Goal: Task Accomplishment & Management: Complete application form

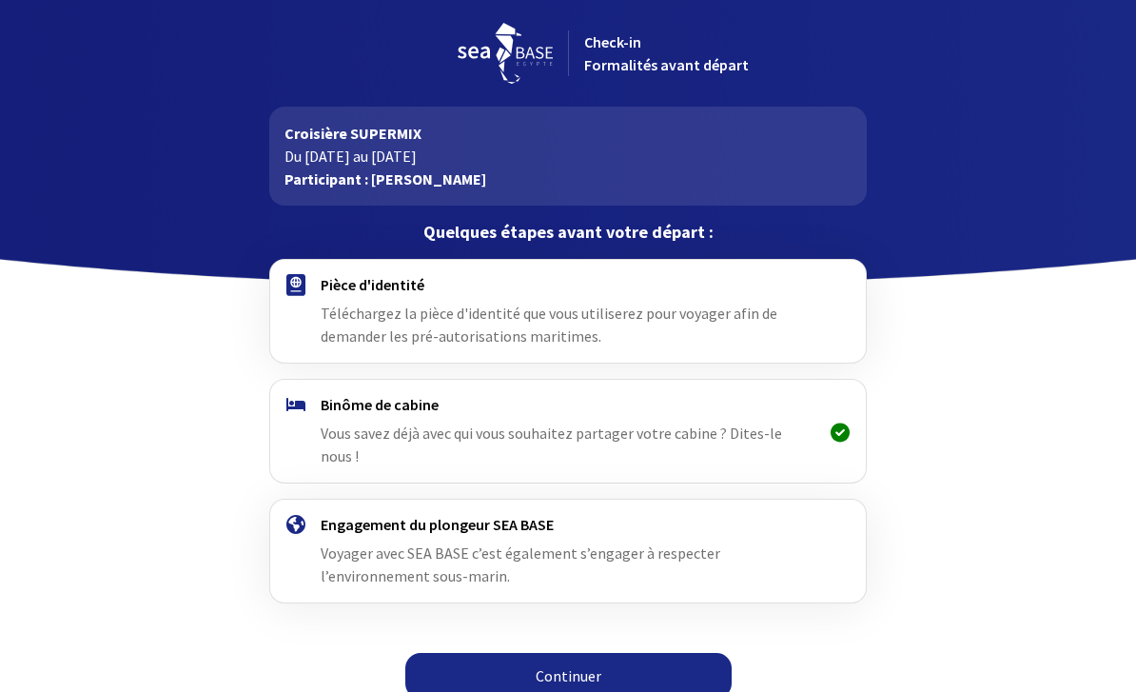
click at [488, 315] on span "Téléchargez la pièce d'identité que vous utiliserez pour voyager afin de demand…" at bounding box center [549, 325] width 457 height 42
click at [598, 664] on link "Continuer" at bounding box center [568, 676] width 326 height 46
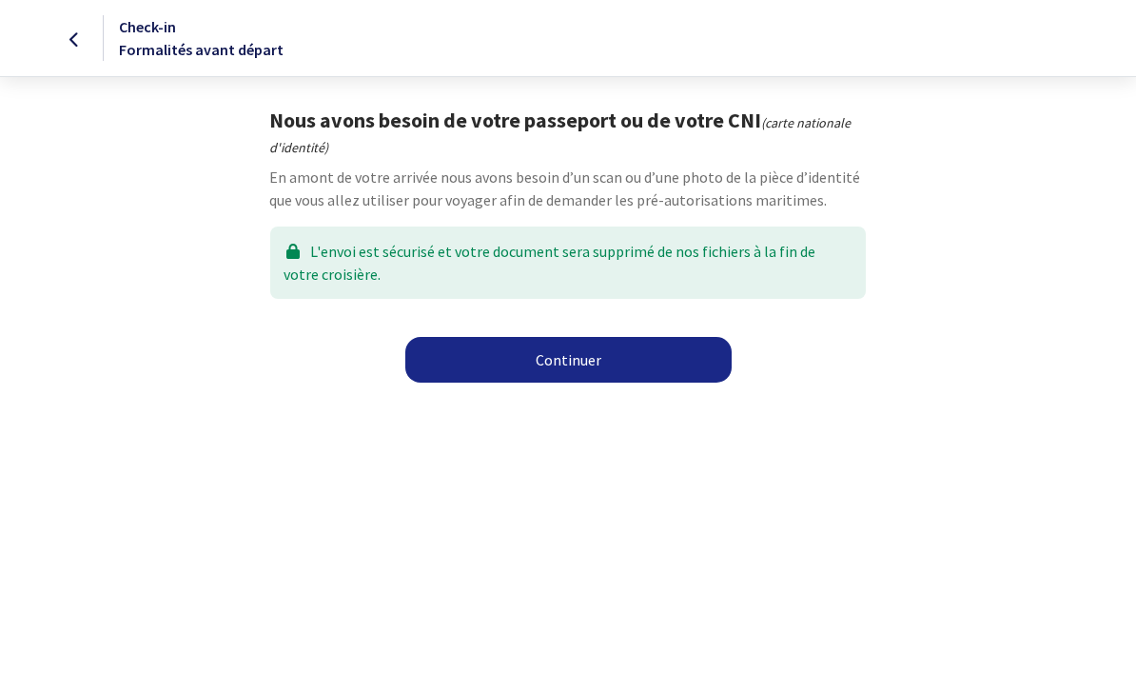
click at [915, 394] on html "Check-in Formalités avant départ Nous avons besoin de votre passeport ou de vot…" at bounding box center [568, 197] width 1136 height 394
click at [569, 358] on link "Continuer" at bounding box center [568, 360] width 326 height 46
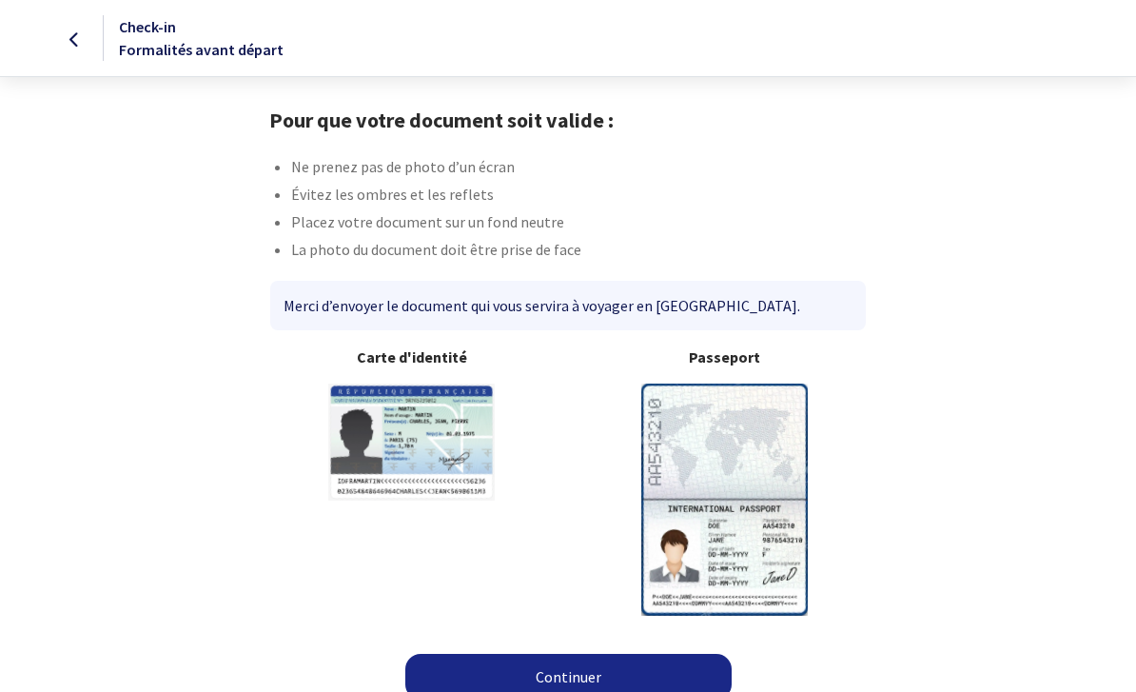
scroll to position [18, 0]
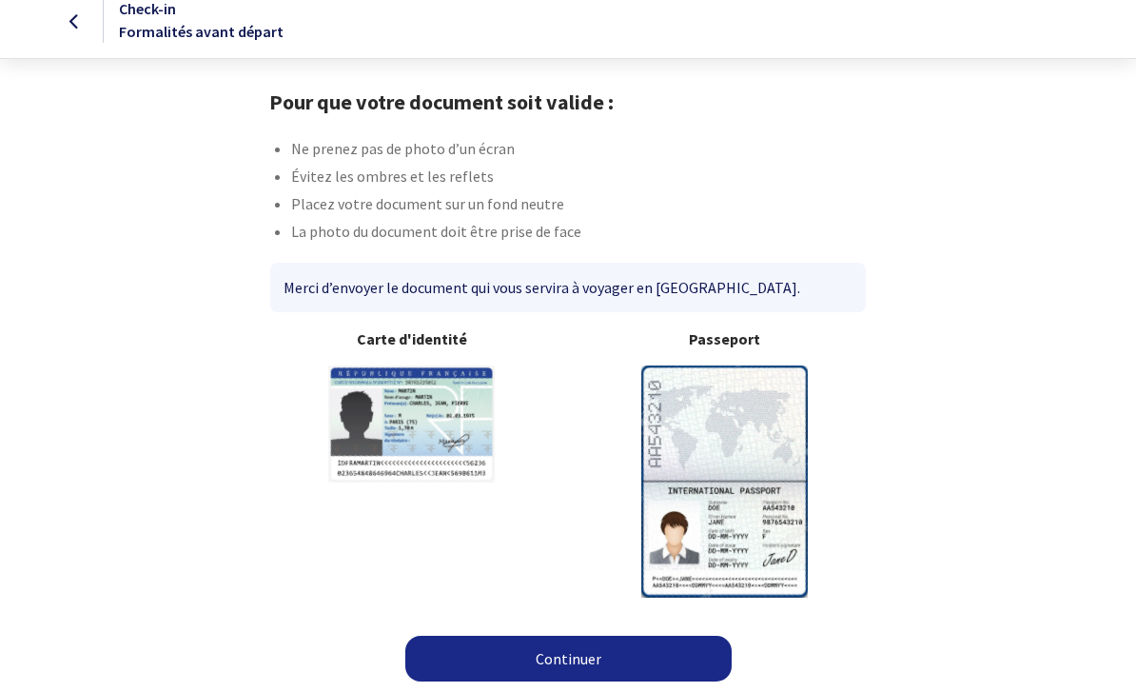
click at [739, 478] on img at bounding box center [724, 480] width 167 height 231
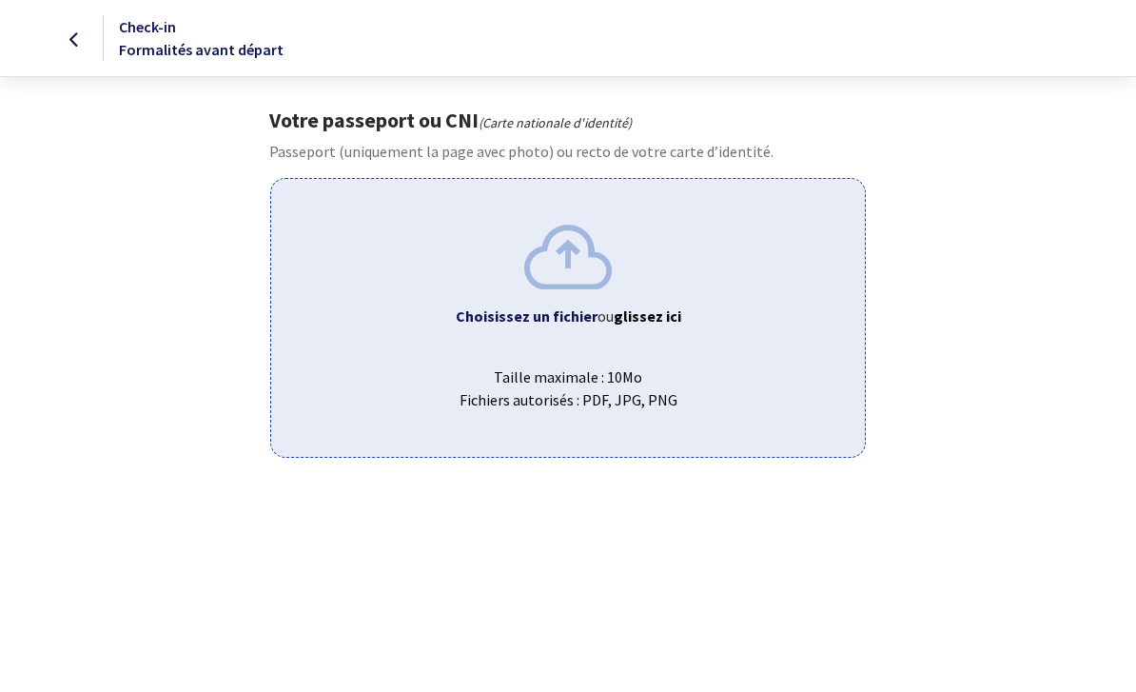
click at [565, 274] on img at bounding box center [568, 257] width 88 height 64
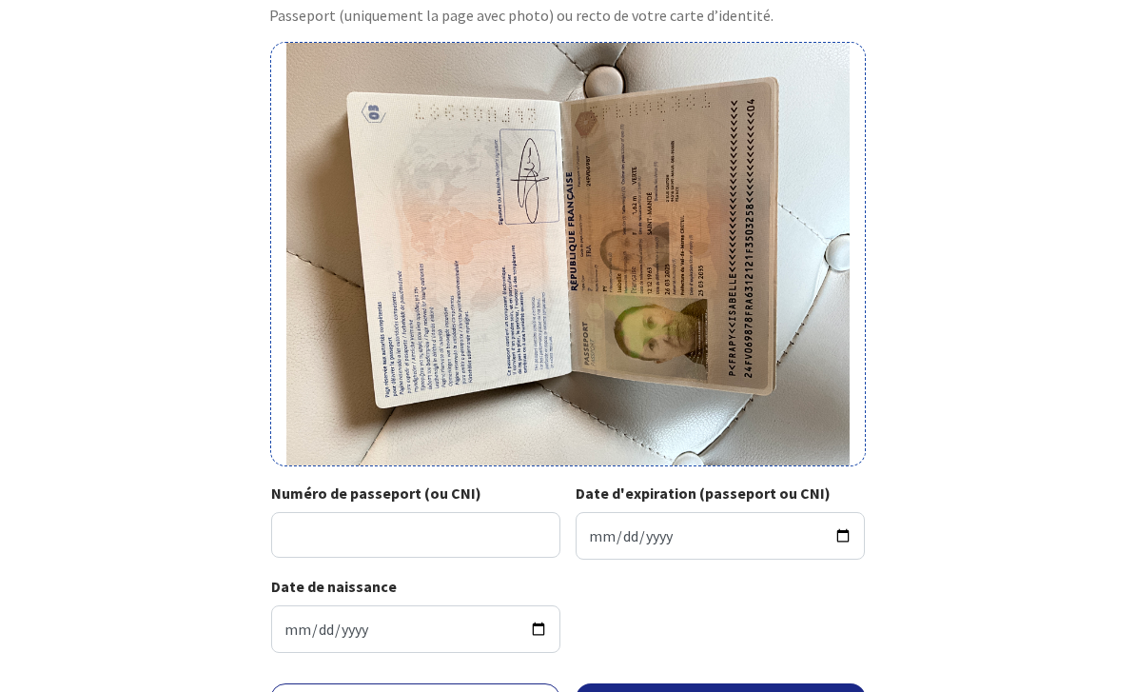
scroll to position [138, 0]
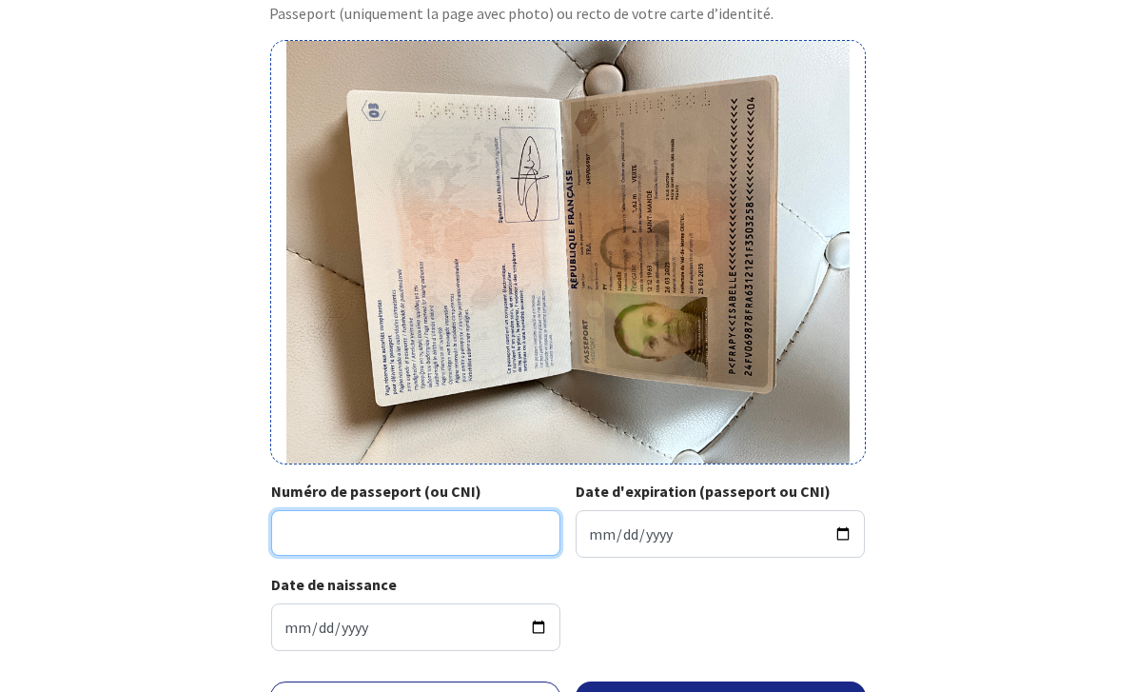
click at [361, 530] on input "Numéro de passeport (ou CNI)" at bounding box center [415, 533] width 289 height 46
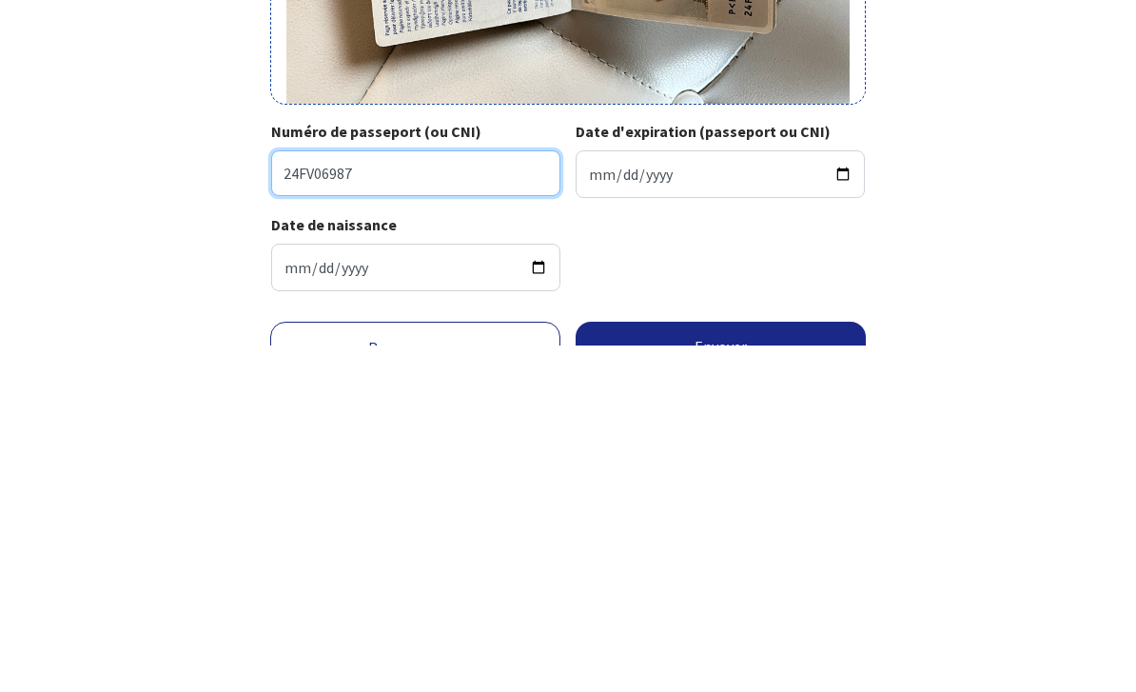
type input "24FV06987"
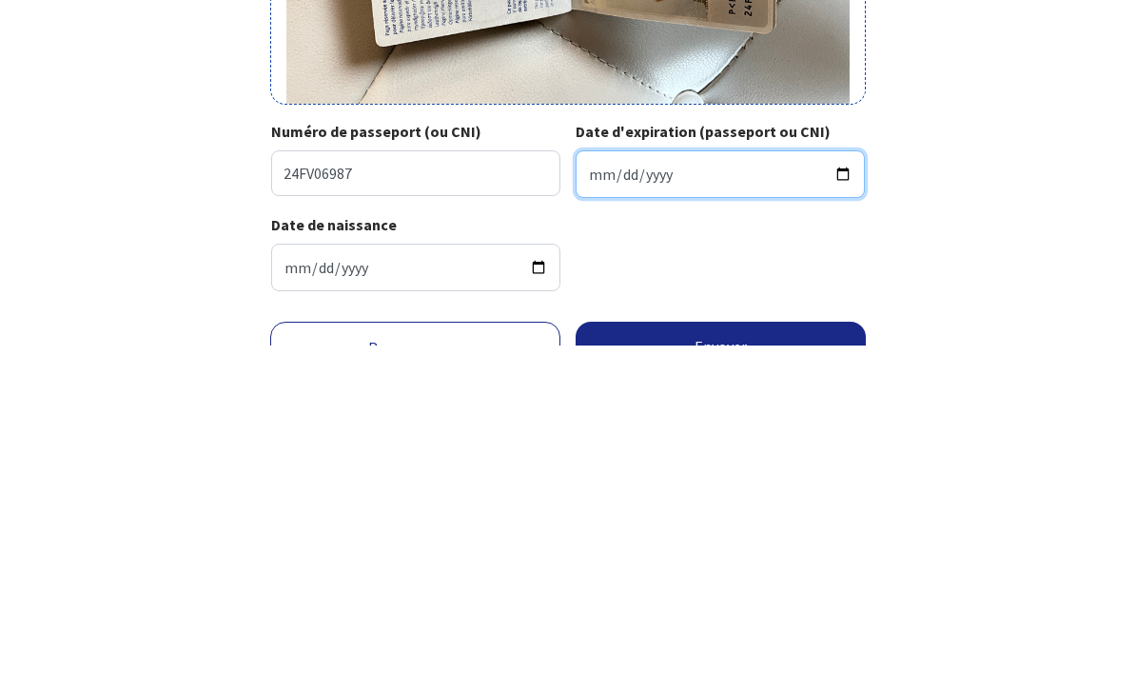
click at [649, 497] on input "Date d'expiration (passeport ou CNI)" at bounding box center [720, 521] width 289 height 48
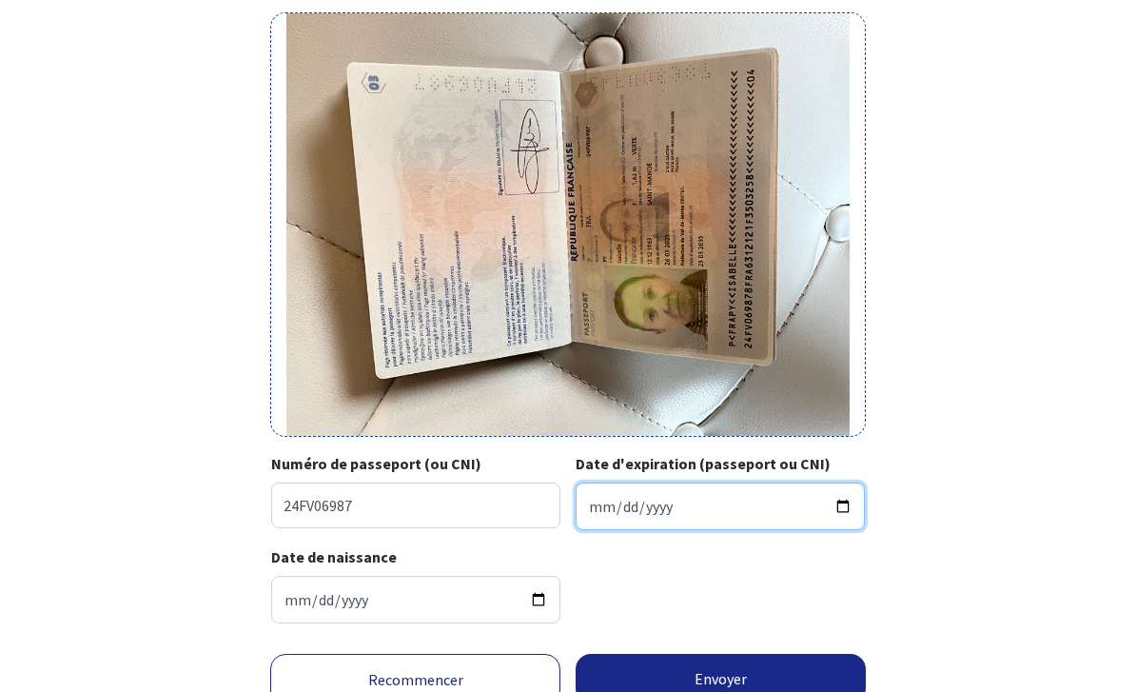
type input "2035-03-25"
click at [723, 661] on button "Envoyer" at bounding box center [721, 678] width 290 height 49
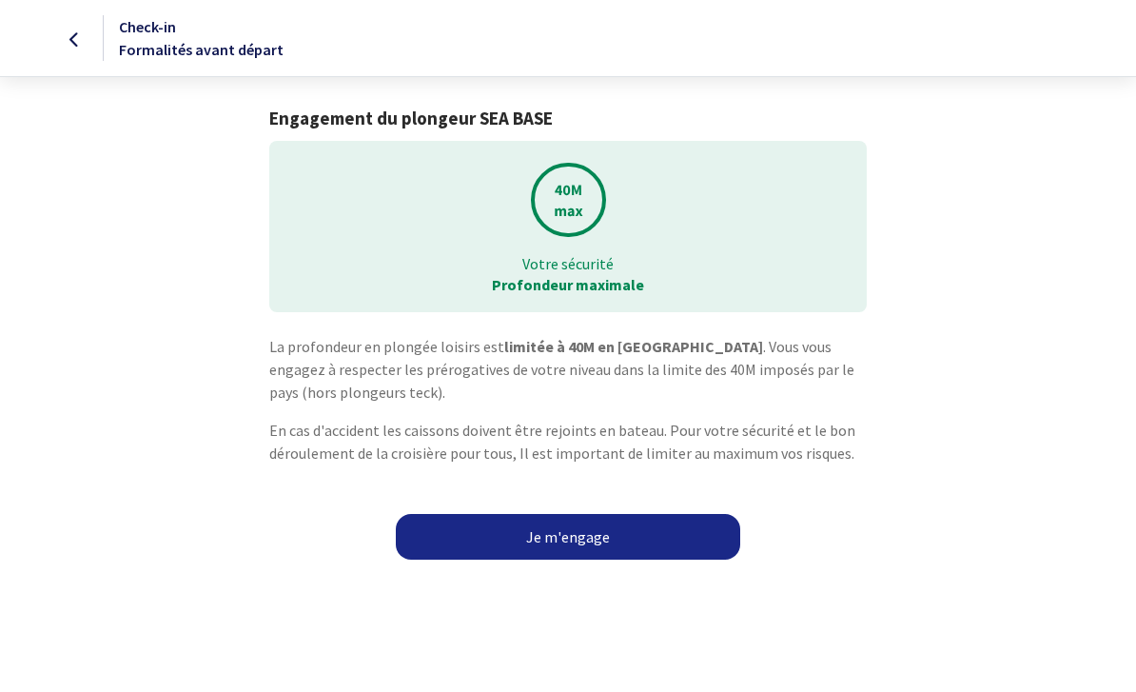
click at [593, 542] on link "Je m'engage" at bounding box center [568, 537] width 344 height 46
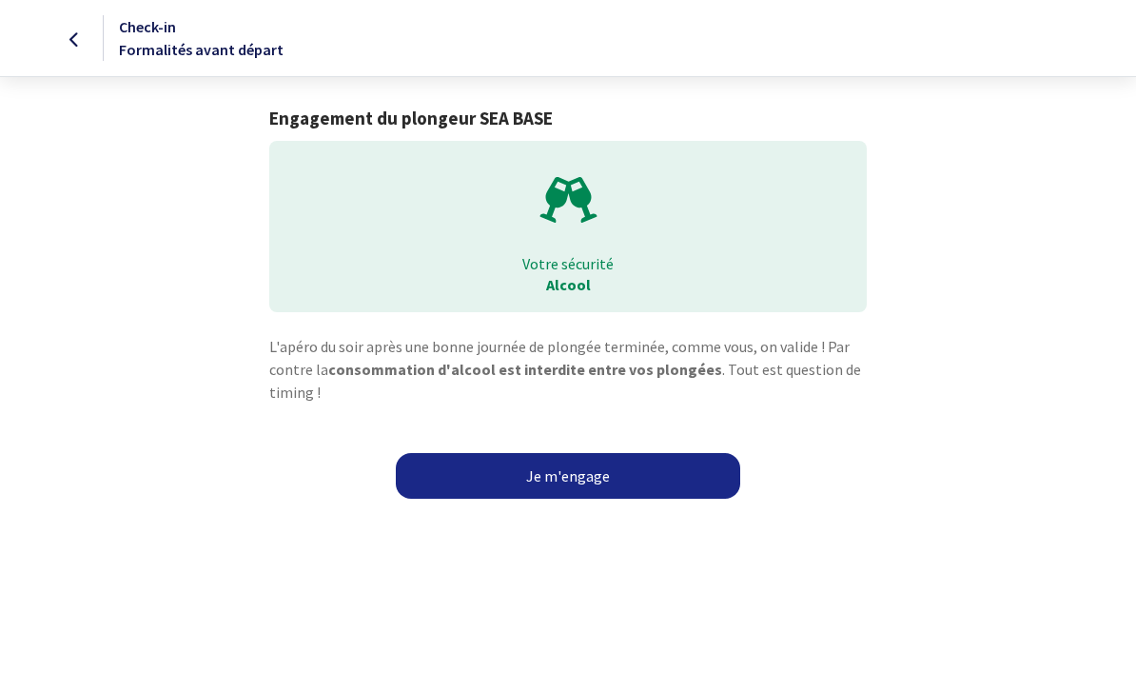
click at [583, 475] on link "Je m'engage" at bounding box center [568, 476] width 344 height 46
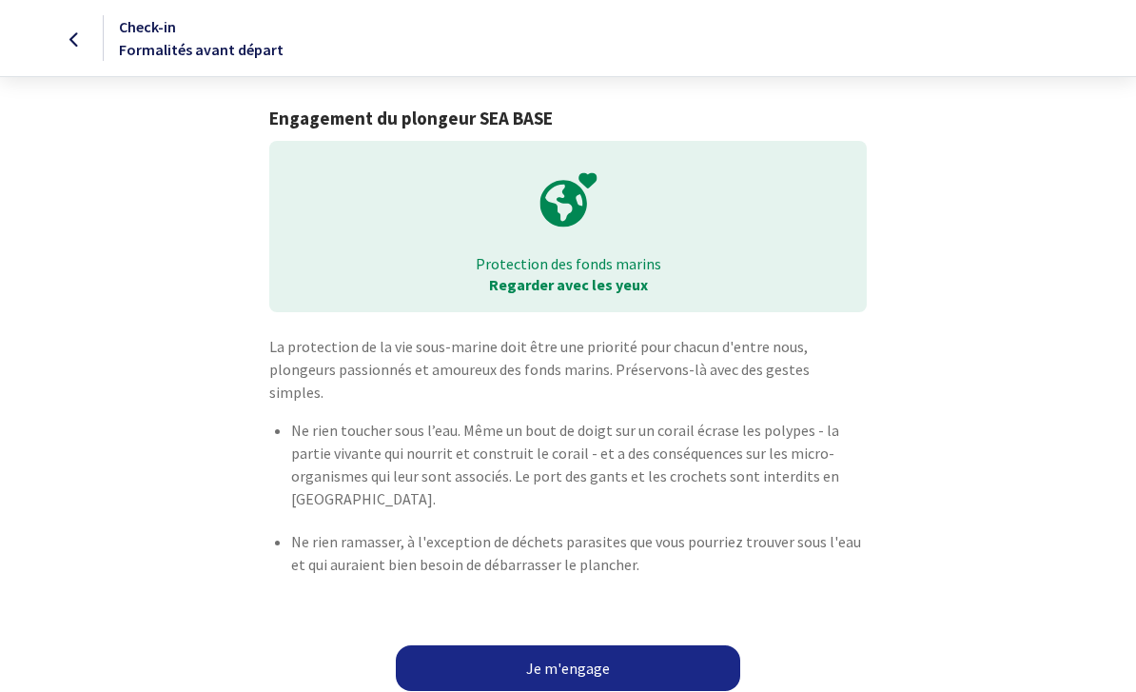
click at [581, 645] on link "Je m'engage" at bounding box center [568, 668] width 344 height 46
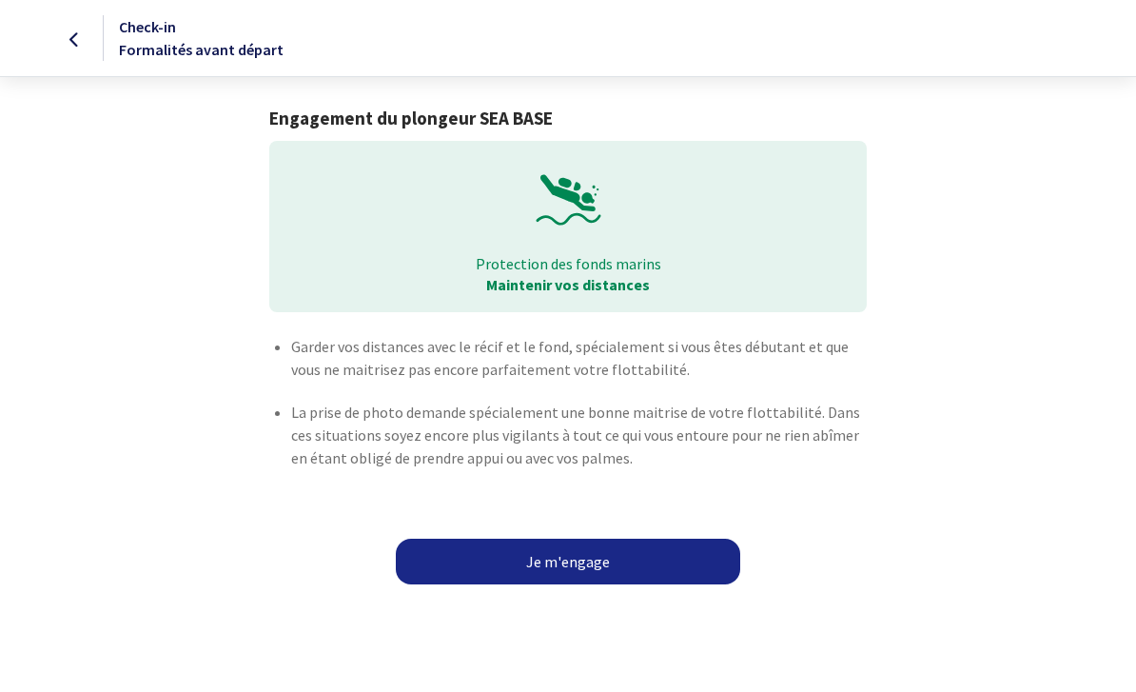
click at [555, 557] on link "Je m'engage" at bounding box center [568, 562] width 344 height 46
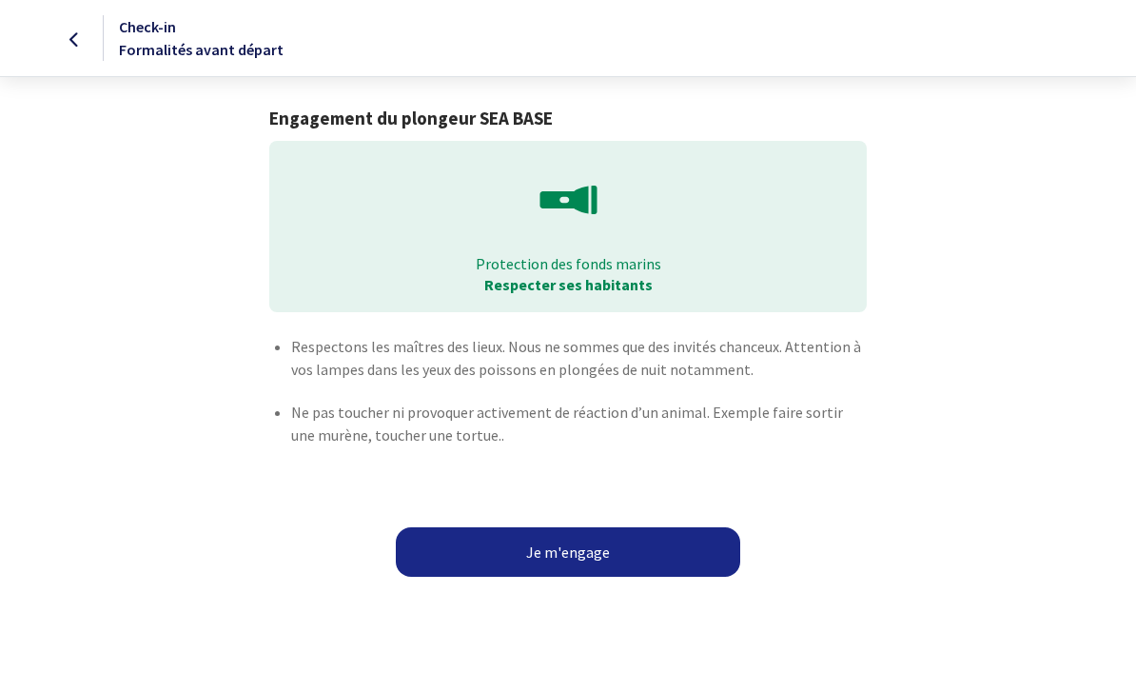
click at [550, 547] on button "Je m'engage" at bounding box center [568, 551] width 344 height 49
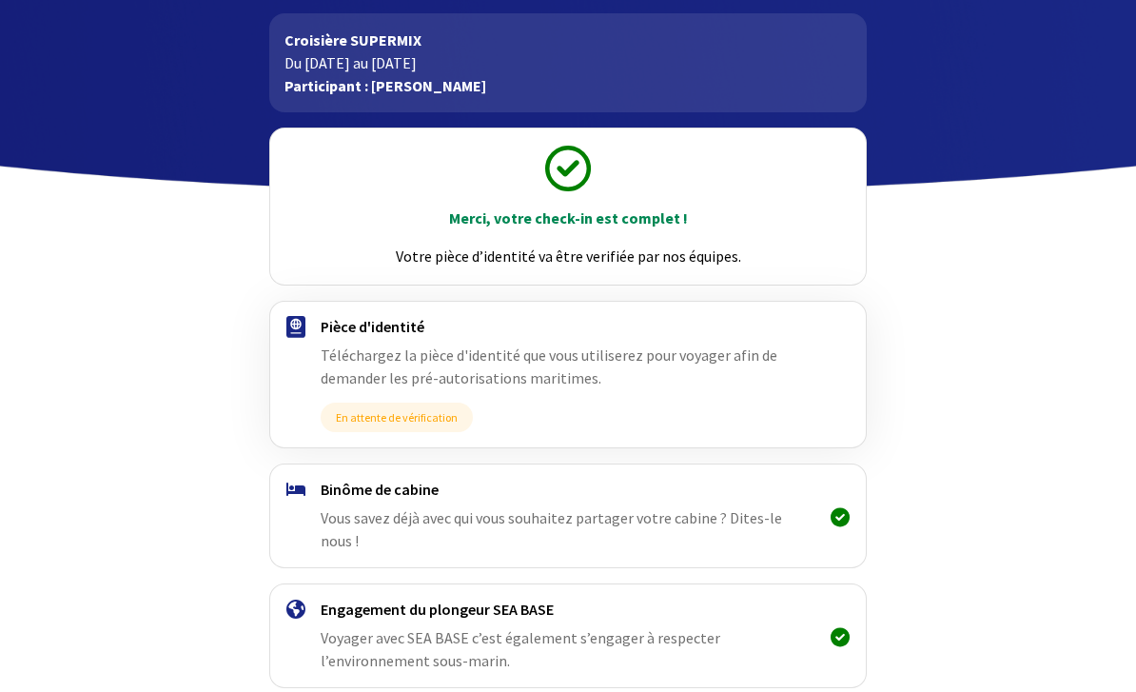
scroll to position [112, 0]
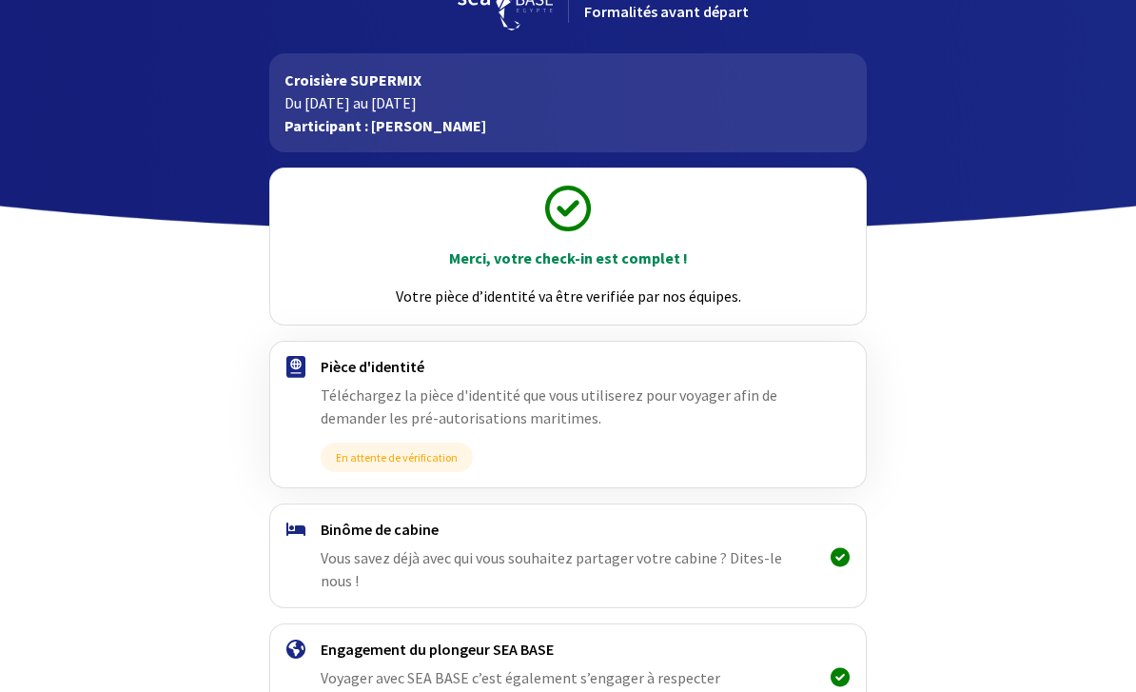
scroll to position [112, 0]
